Goal: Transaction & Acquisition: Download file/media

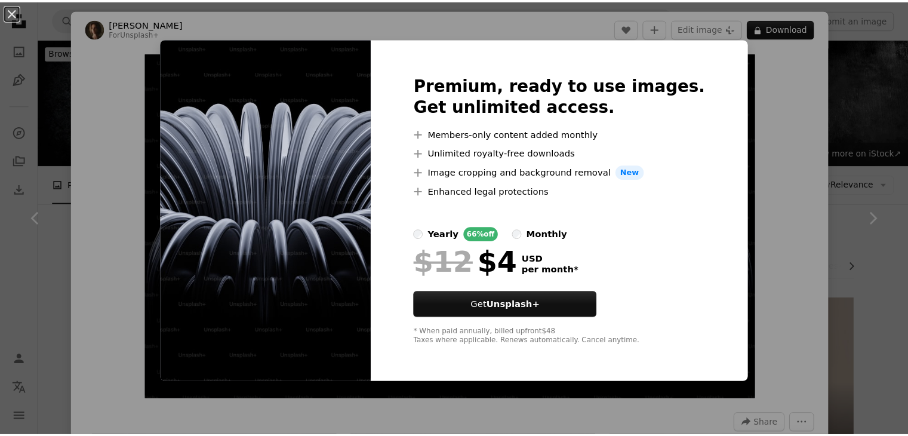
scroll to position [735, 0]
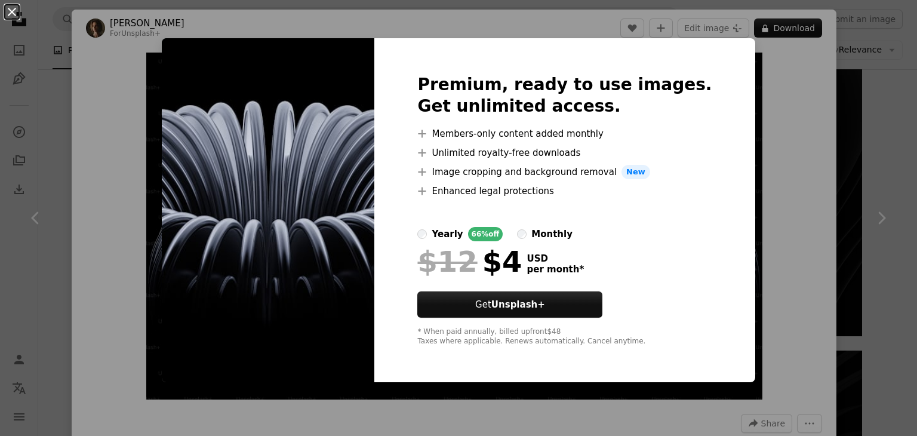
click at [16, 14] on button "An X shape" at bounding box center [12, 12] width 14 height 14
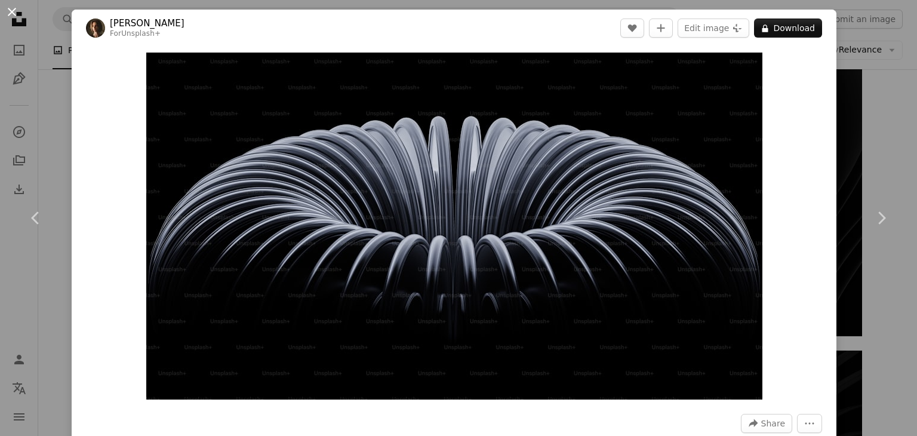
click at [10, 8] on button "An X shape" at bounding box center [12, 12] width 14 height 14
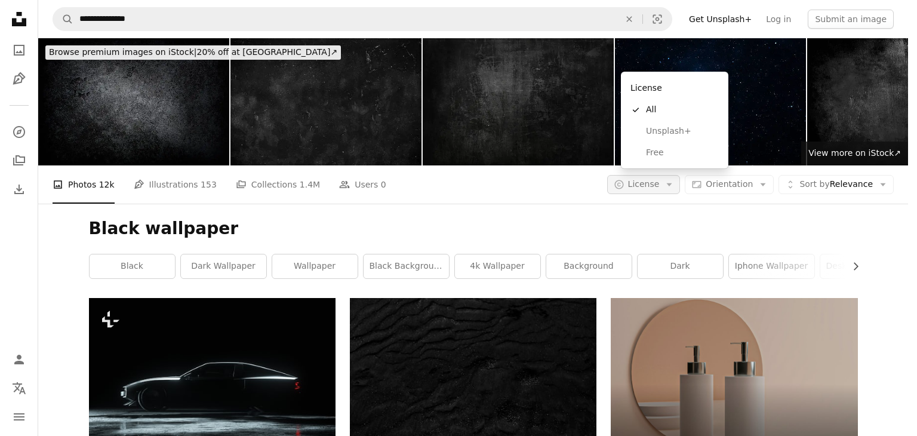
click at [660, 179] on span "License" at bounding box center [644, 184] width 32 height 10
click at [661, 153] on span "Free" at bounding box center [682, 153] width 73 height 12
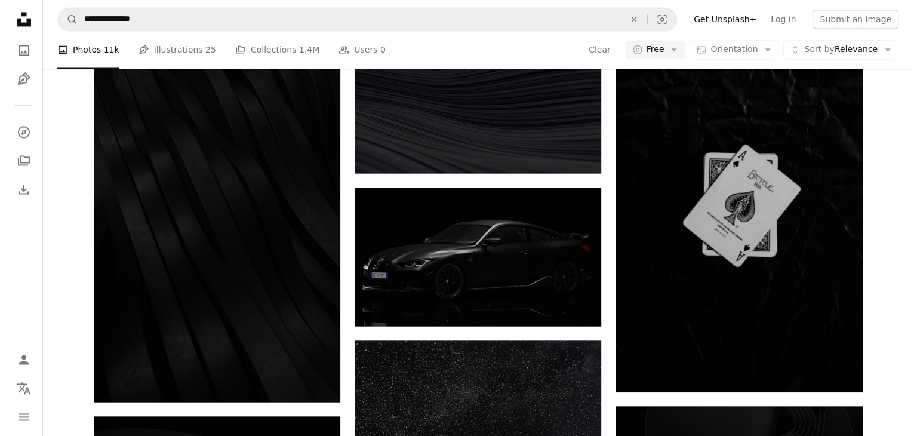
scroll to position [1958, 0]
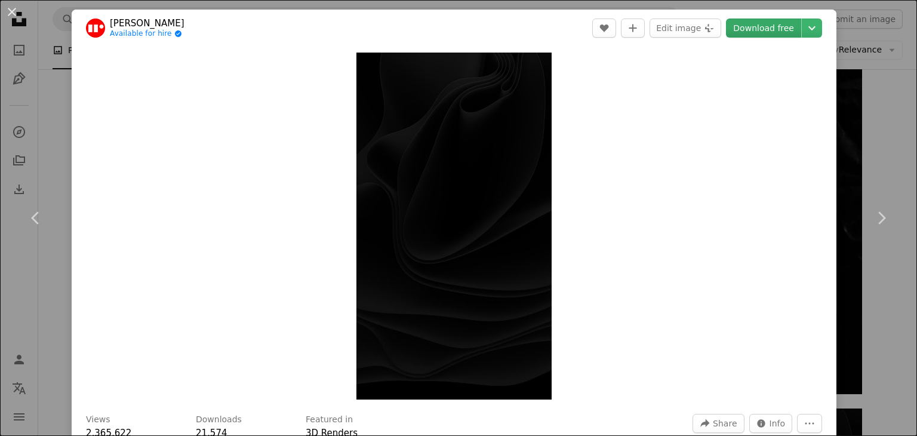
click at [771, 27] on link "Download free" at bounding box center [763, 28] width 75 height 19
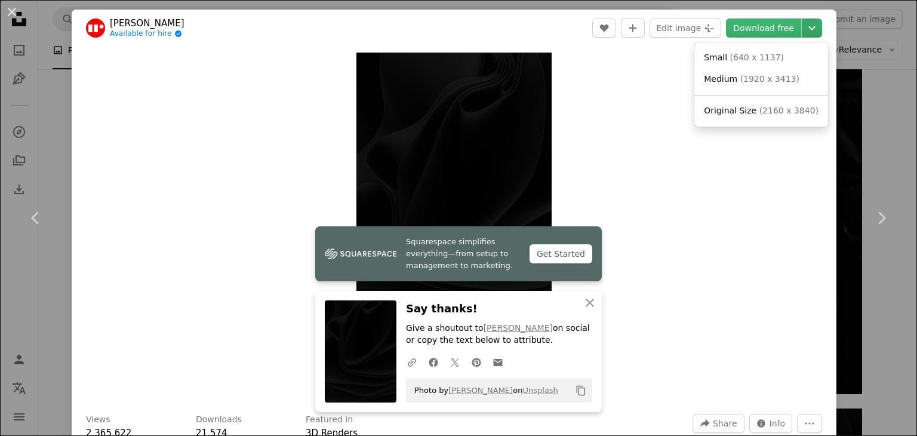
click at [802, 27] on icon "Chevron down" at bounding box center [811, 28] width 19 height 14
click at [740, 113] on span "Original Size" at bounding box center [730, 111] width 53 height 10
